Goal: Information Seeking & Learning: Find specific fact

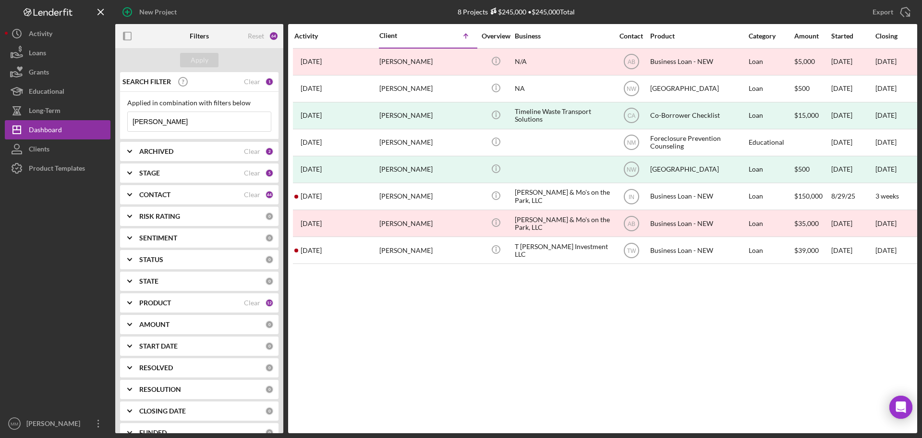
click at [161, 121] on input "[PERSON_NAME]" at bounding box center [199, 121] width 143 height 19
